Goal: Navigation & Orientation: Find specific page/section

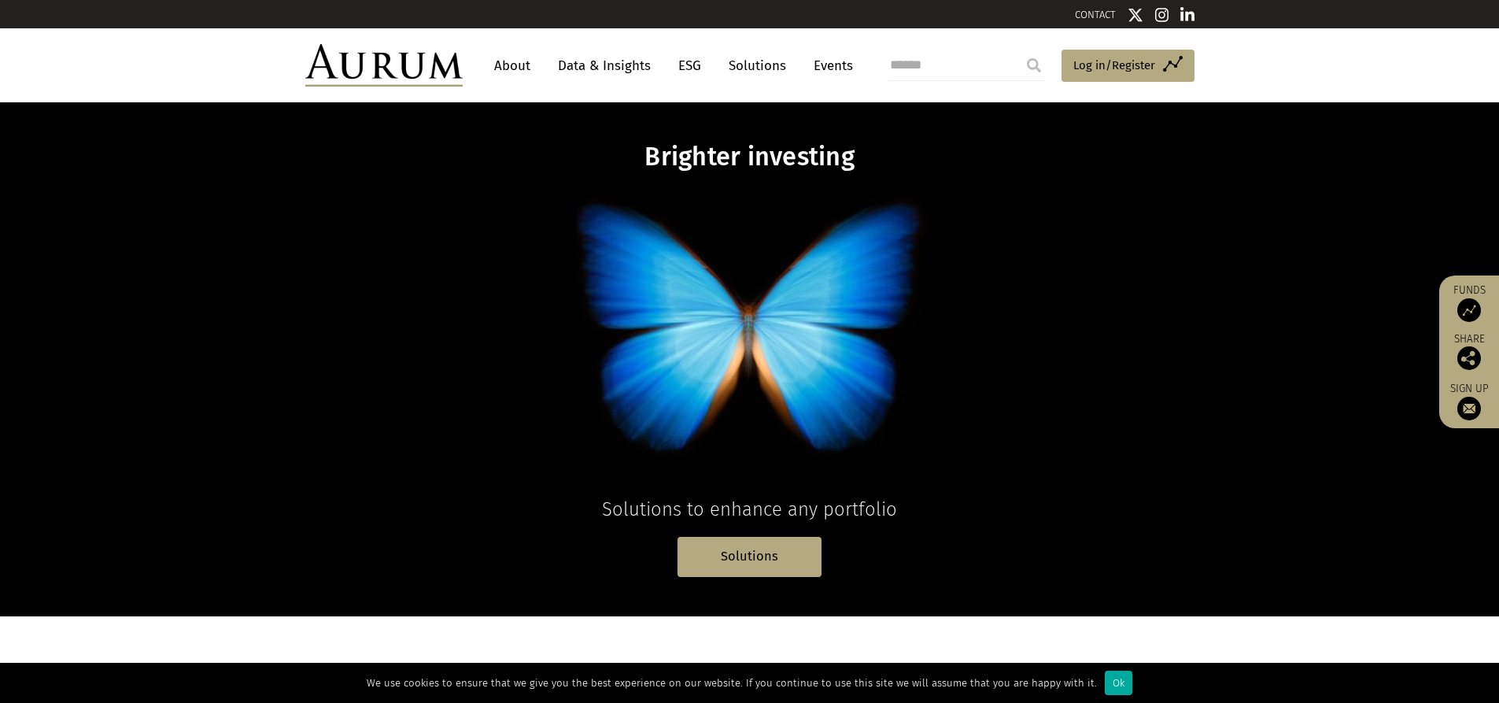
click at [510, 69] on link "About" at bounding box center [512, 65] width 52 height 29
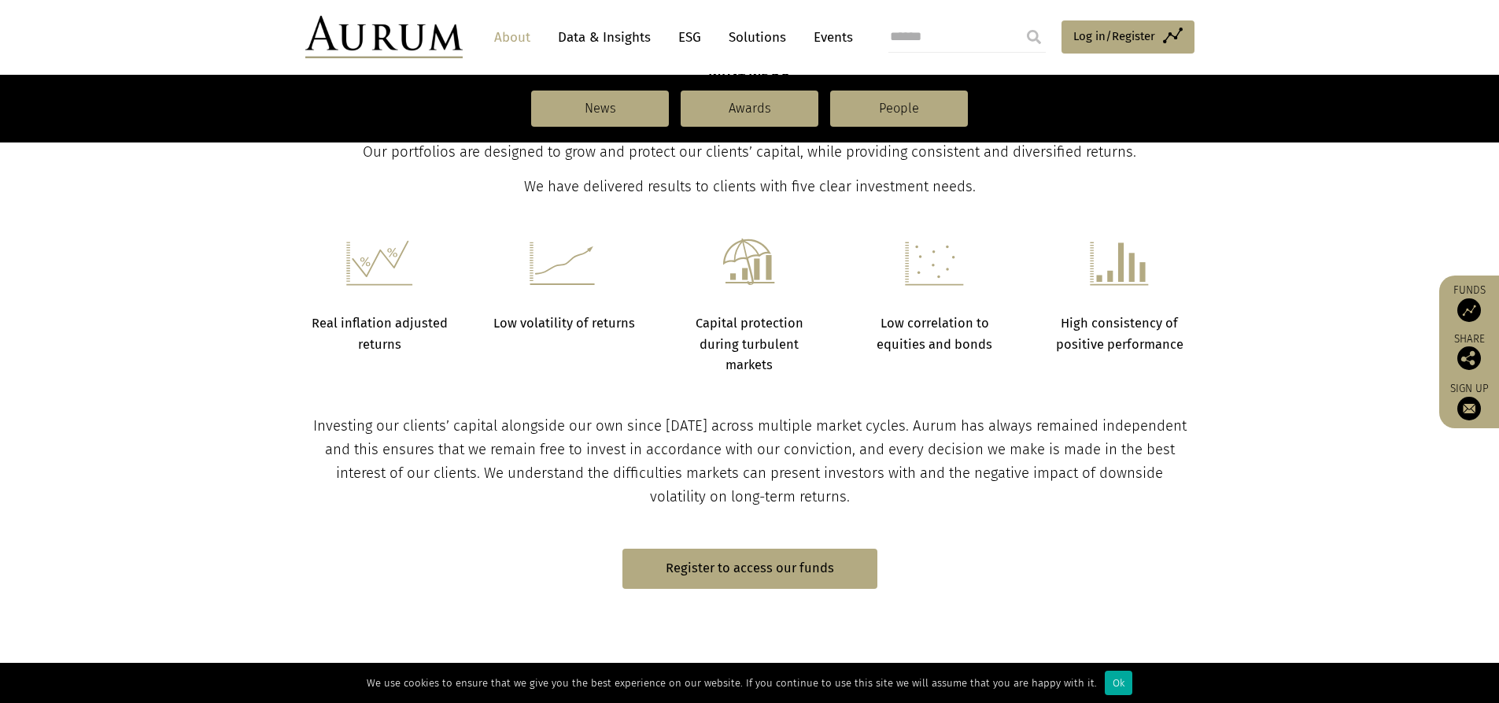
scroll to position [544, 0]
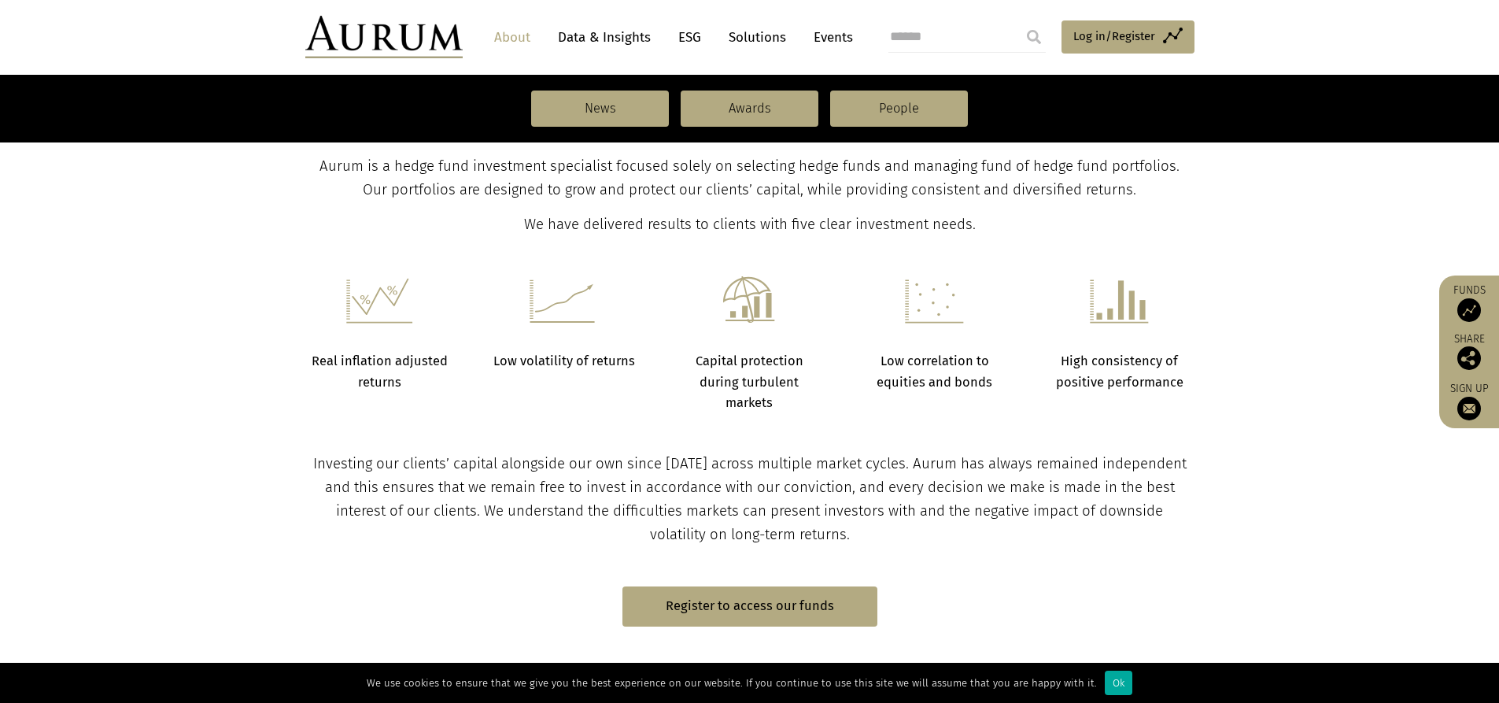
click at [825, 41] on link "Events" at bounding box center [829, 37] width 47 height 29
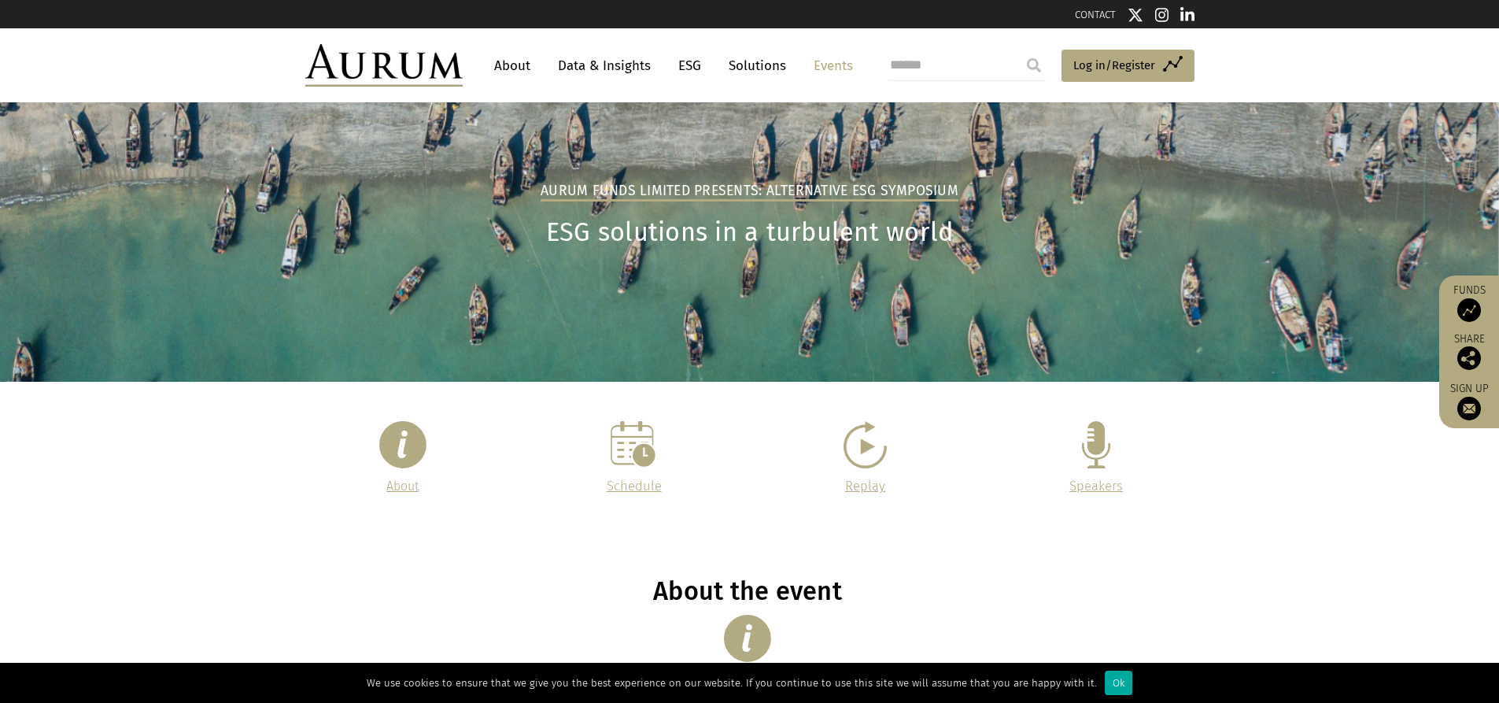
click at [509, 65] on link "About" at bounding box center [512, 65] width 52 height 29
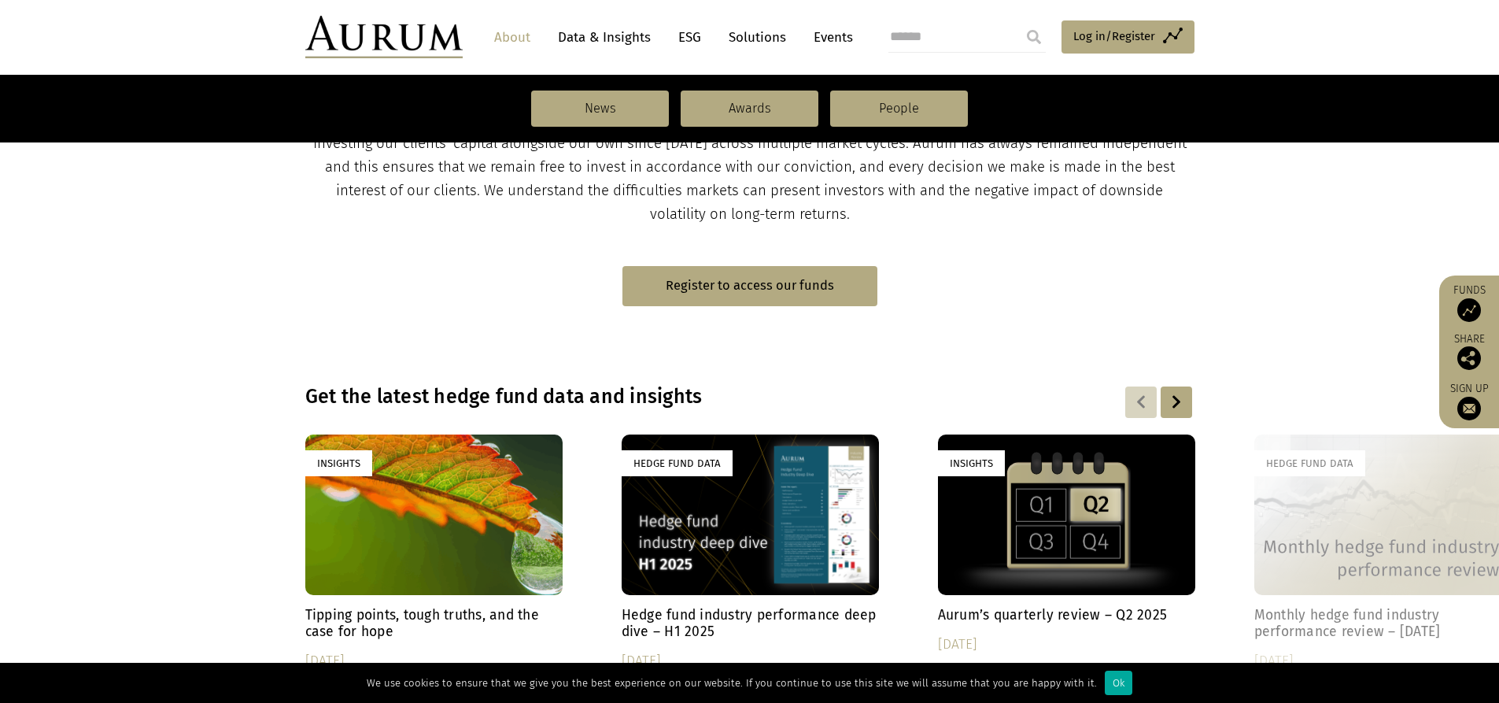
scroll to position [859, 0]
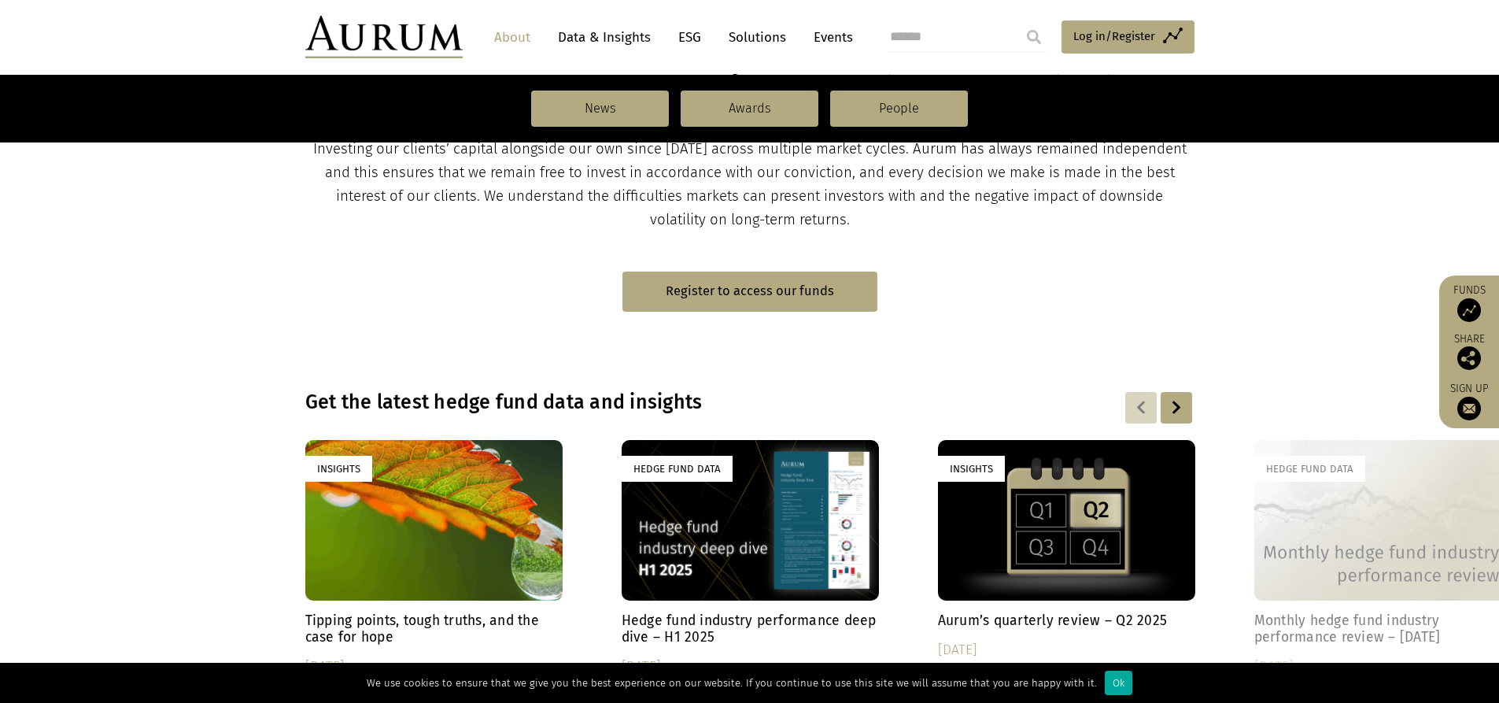
click at [840, 35] on link "Events" at bounding box center [829, 37] width 47 height 29
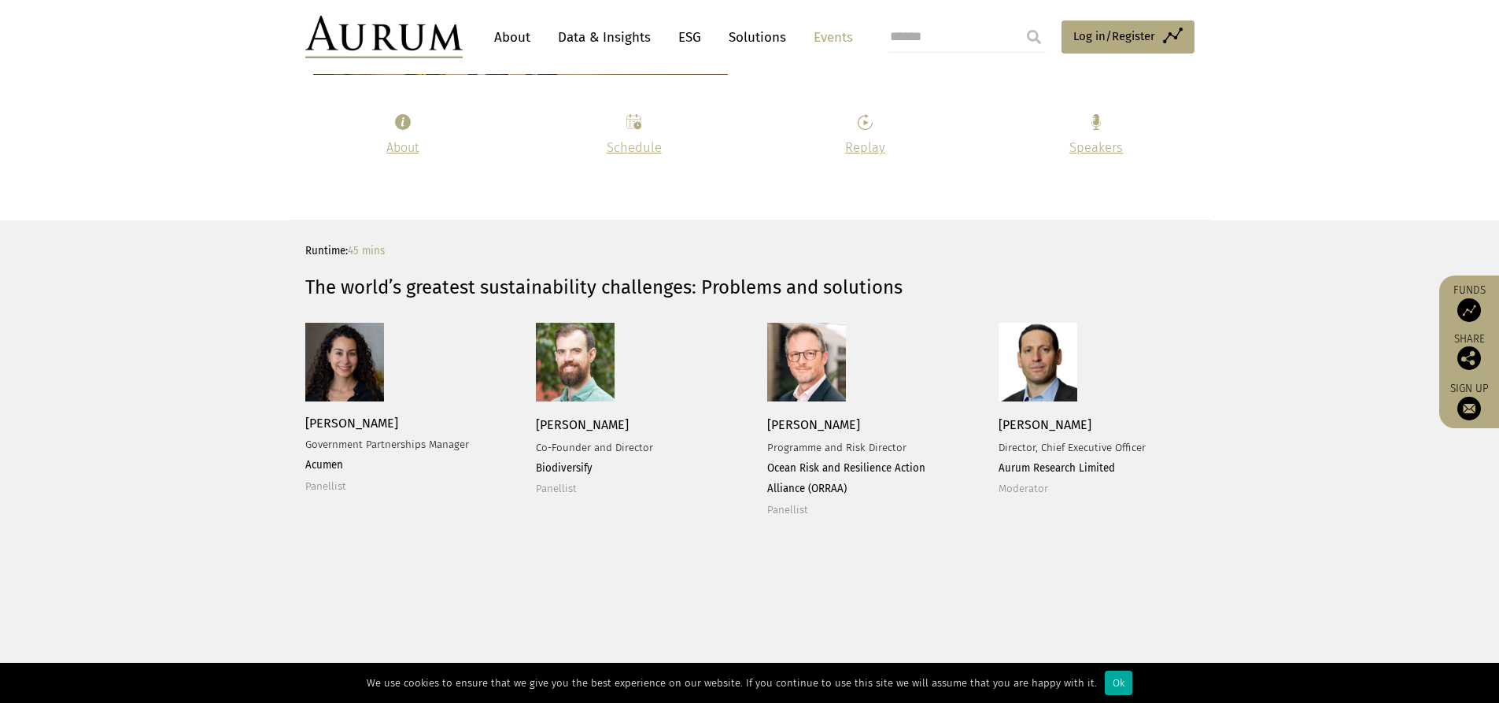
scroll to position [3070, 0]
